Goal: Transaction & Acquisition: Book appointment/travel/reservation

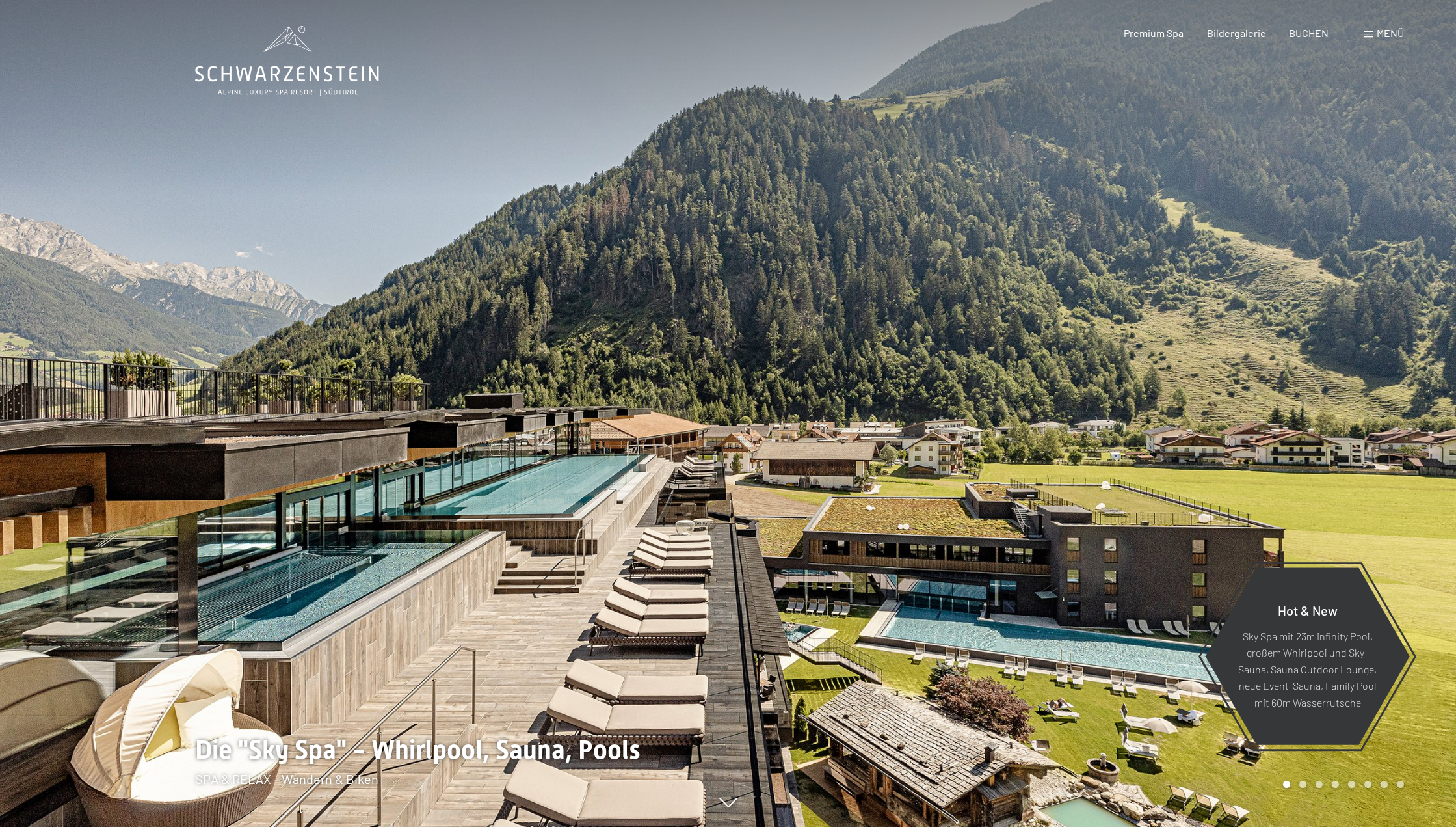
click at [1371, 32] on span at bounding box center [1369, 34] width 10 height 7
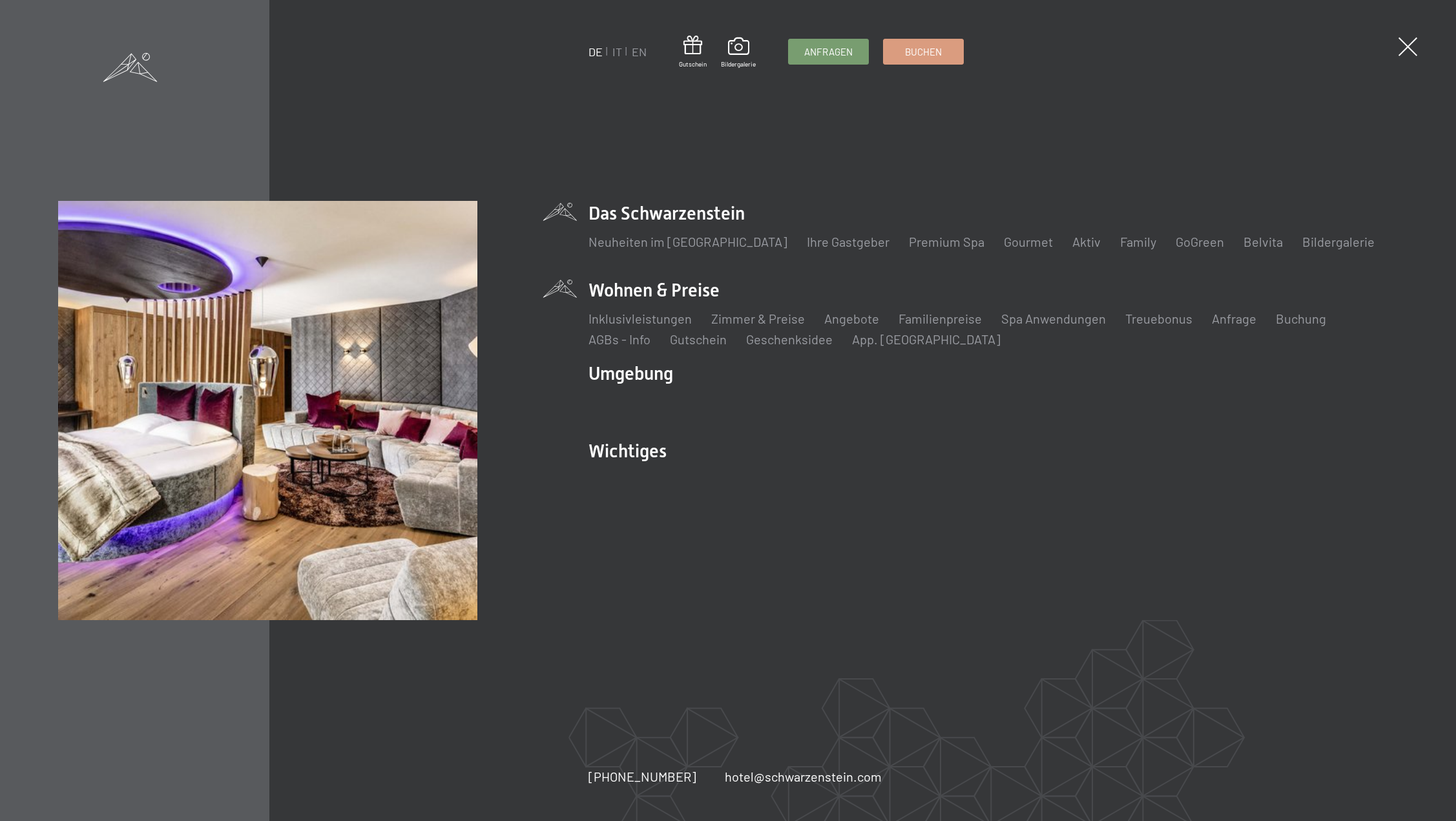
click at [758, 326] on li "Zimmer & Preise Liste" at bounding box center [757, 318] width 94 height 18
click at [763, 318] on link "Zimmer & Preise" at bounding box center [757, 319] width 94 height 15
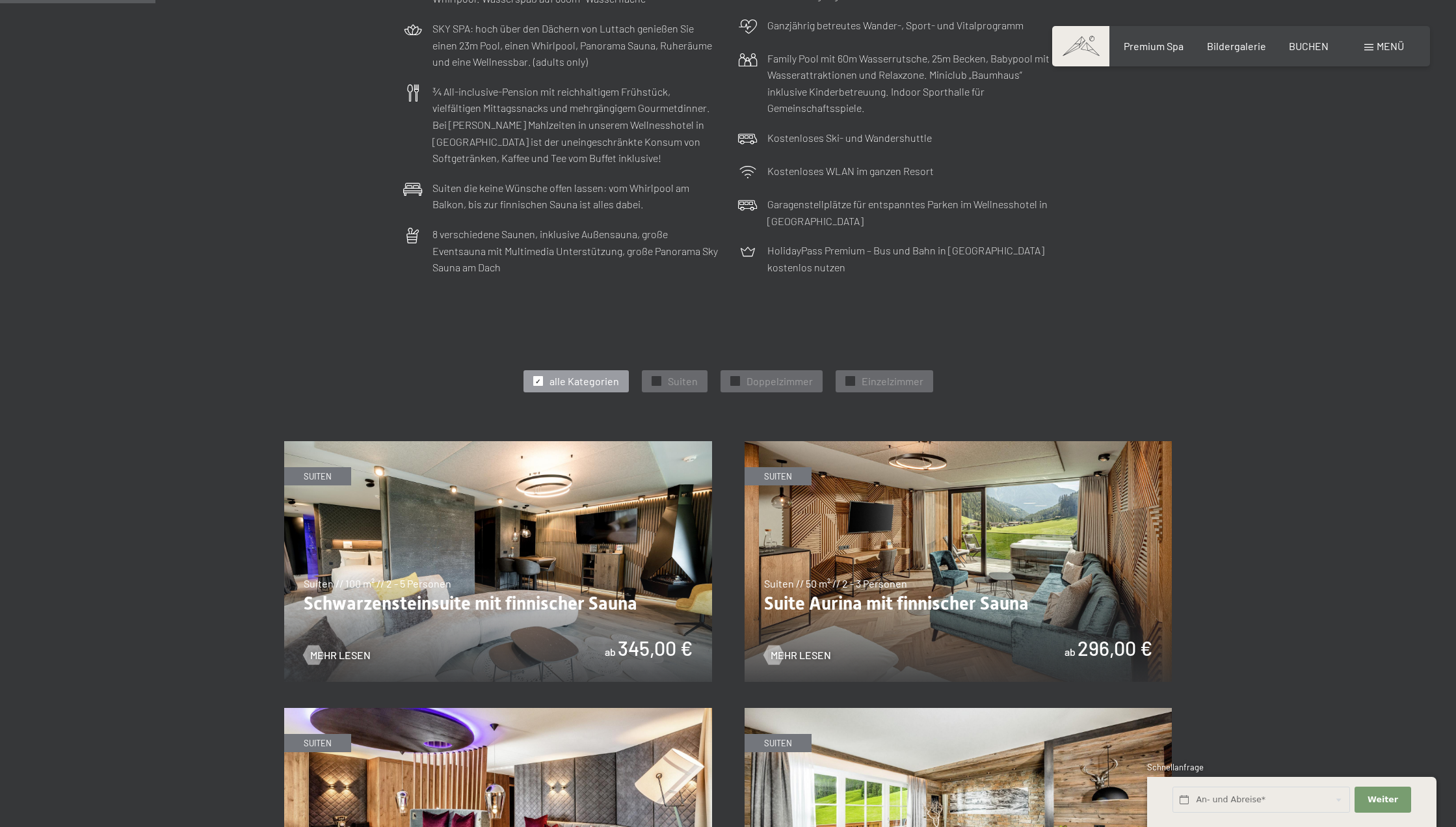
scroll to position [434, 0]
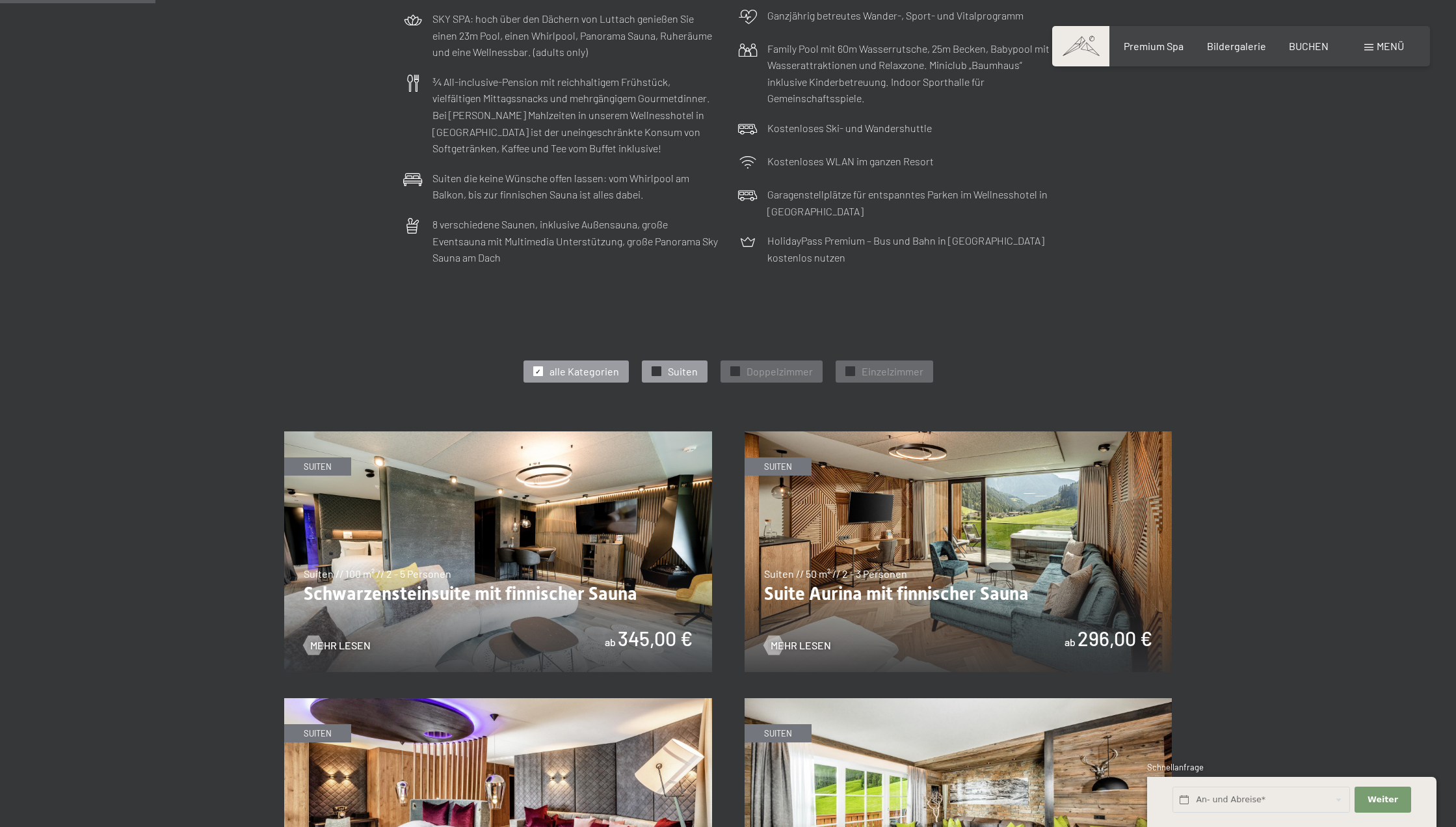
drag, startPoint x: 677, startPoint y: 362, endPoint x: 687, endPoint y: 362, distance: 10.0
click at [677, 363] on div "✓ Suiten" at bounding box center [674, 371] width 66 height 22
click at [787, 370] on span "Doppelzimmer" at bounding box center [779, 371] width 66 height 14
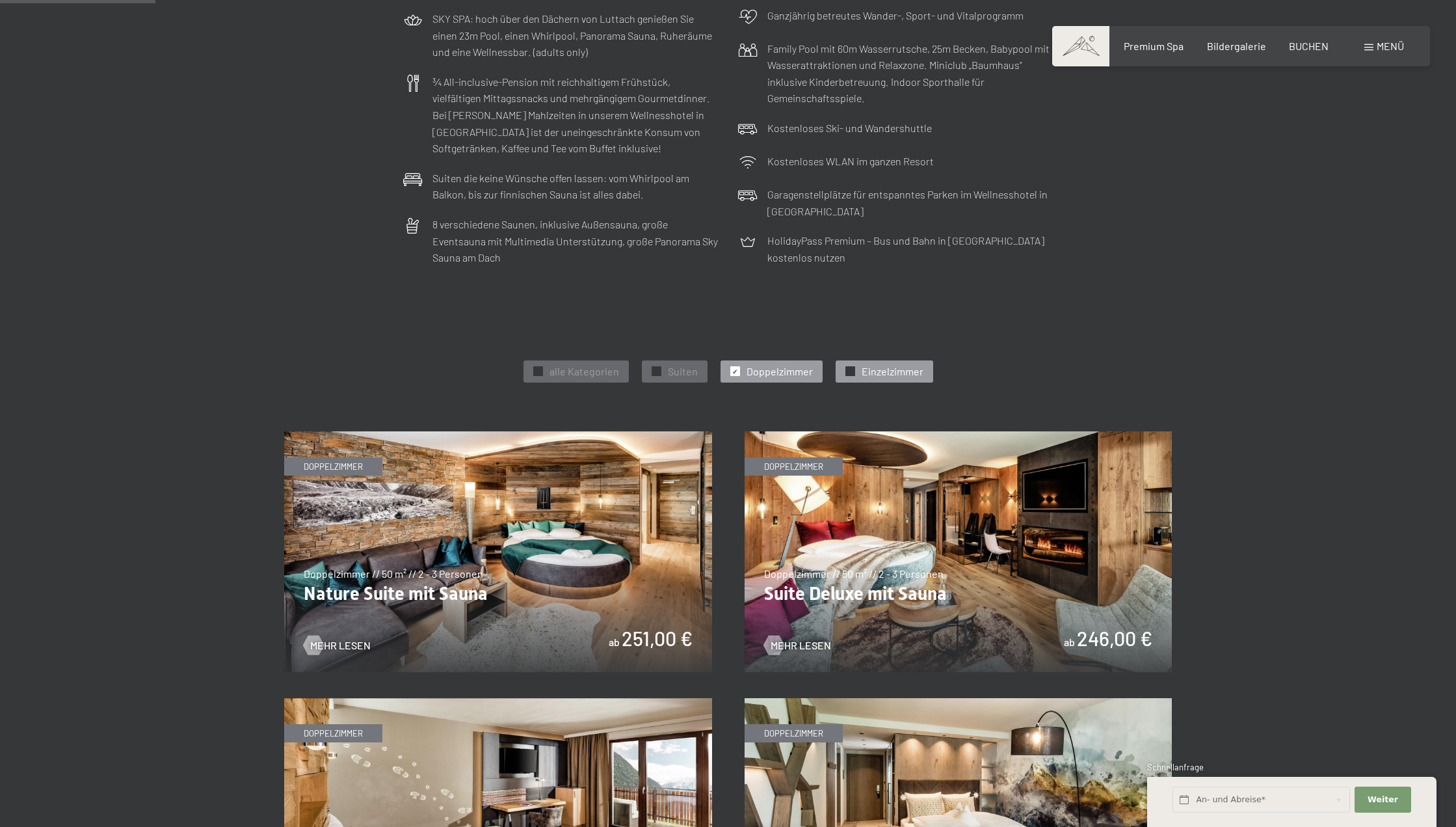
click at [885, 371] on span "Einzelzimmer" at bounding box center [893, 371] width 62 height 14
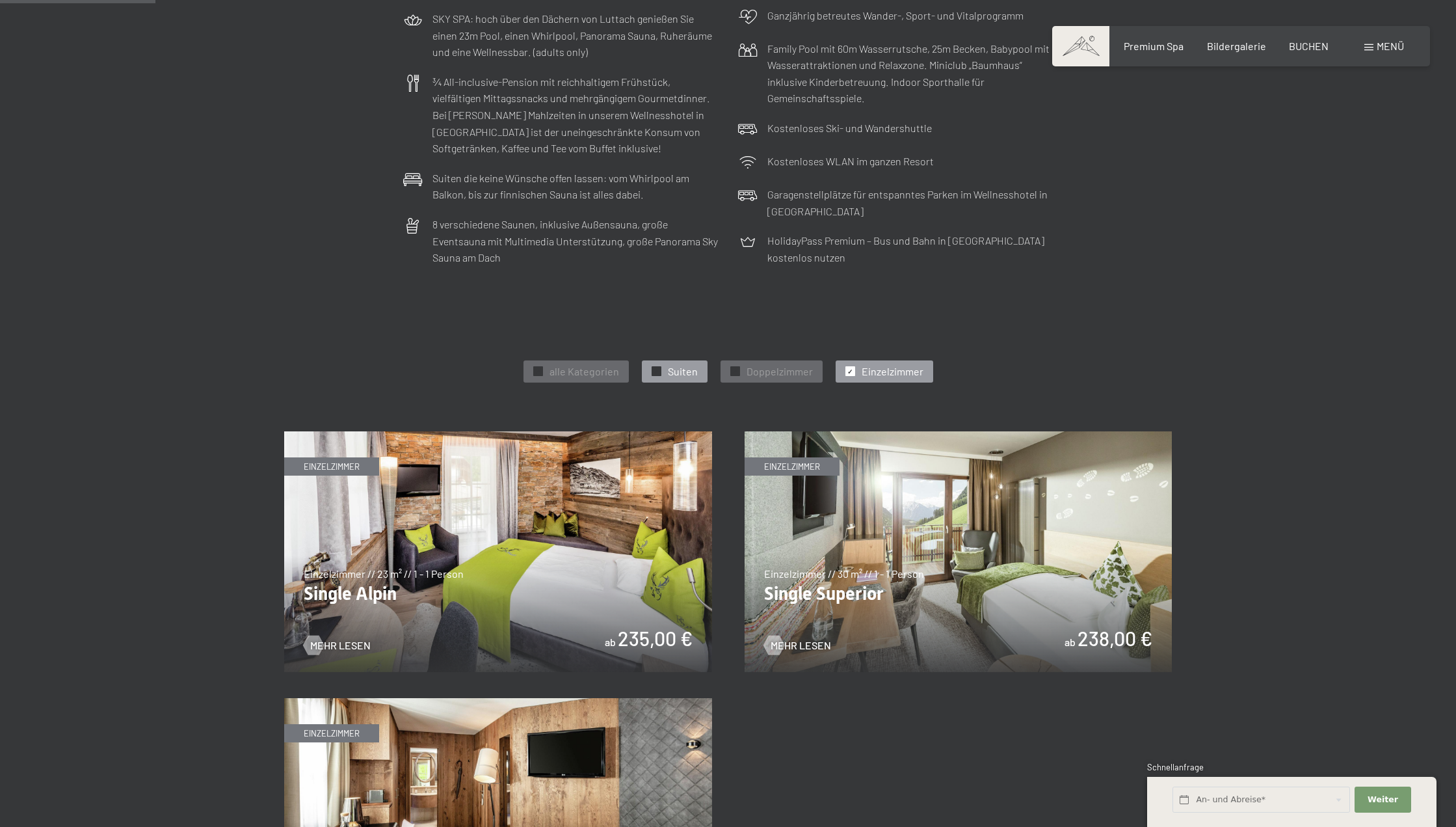
click at [665, 368] on div "✓ Suiten" at bounding box center [674, 371] width 66 height 22
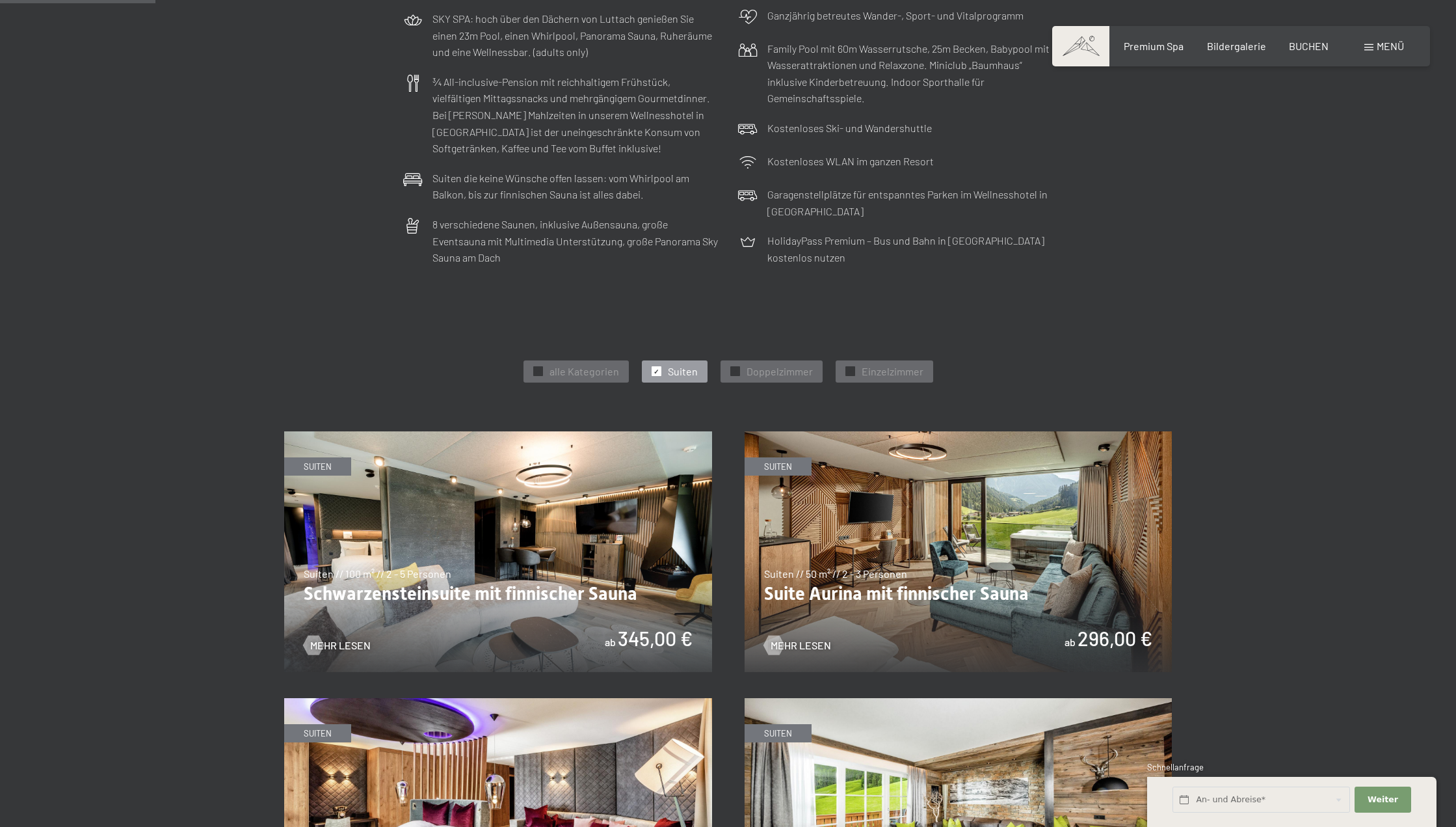
click at [477, 677] on div "slide 1 of 4 Suiten Suiten // 100 m² // 2 - 5 Personen Schwarzensteinsuite mit …" at bounding box center [728, 818] width 888 height 774
click at [478, 648] on img at bounding box center [498, 552] width 428 height 241
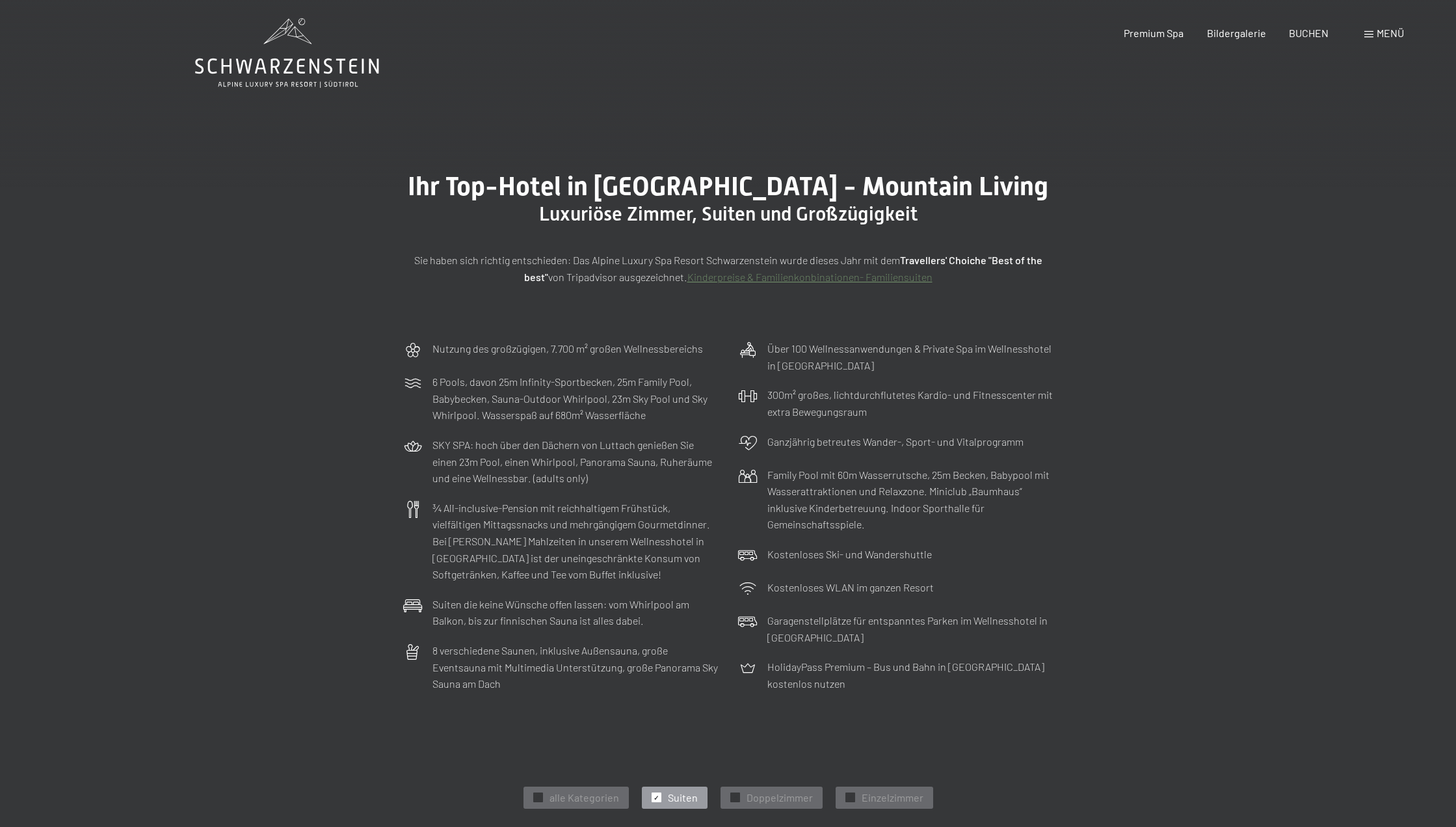
scroll to position [326, 0]
